Goal: Entertainment & Leisure: Consume media (video, audio)

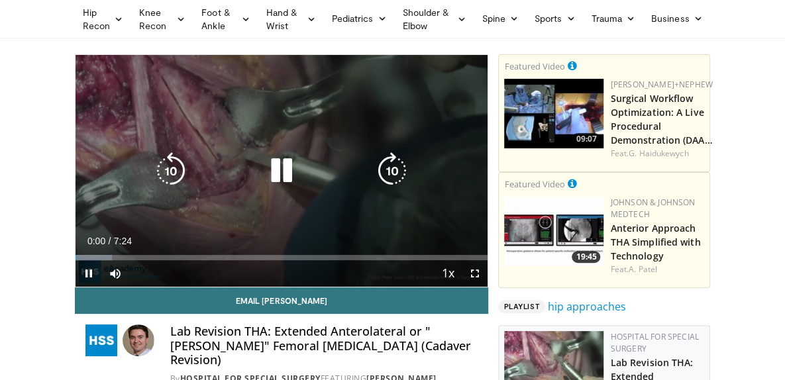
scroll to position [60, 0]
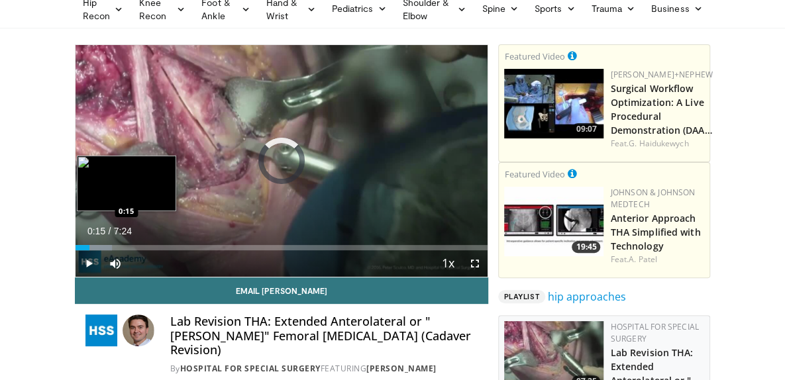
click at [76, 250] on div "Loaded : 8.98% 0:03 0:15" at bounding box center [282, 247] width 413 height 5
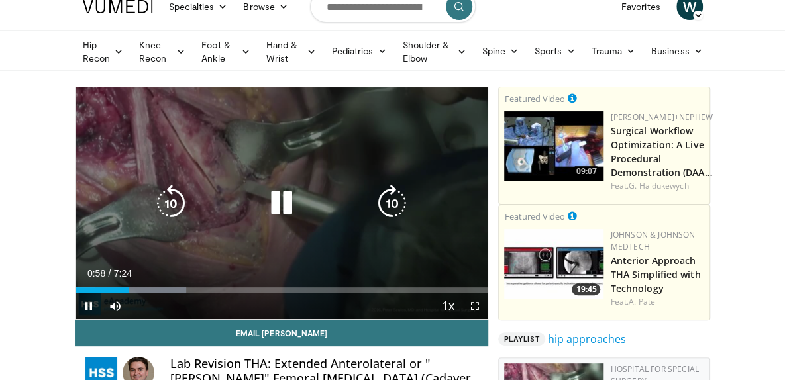
scroll to position [15, 0]
